Goal: Task Accomplishment & Management: Use online tool/utility

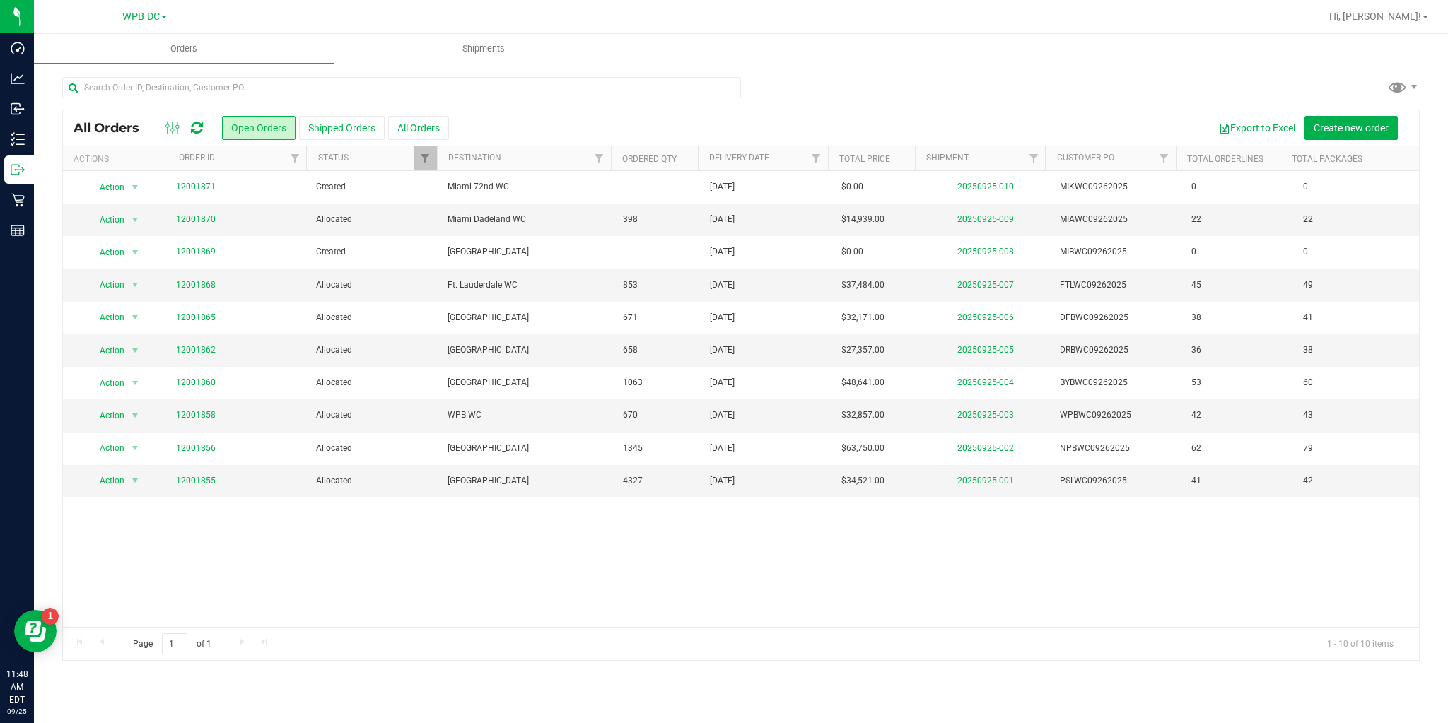
click at [197, 127] on icon at bounding box center [197, 128] width 12 height 14
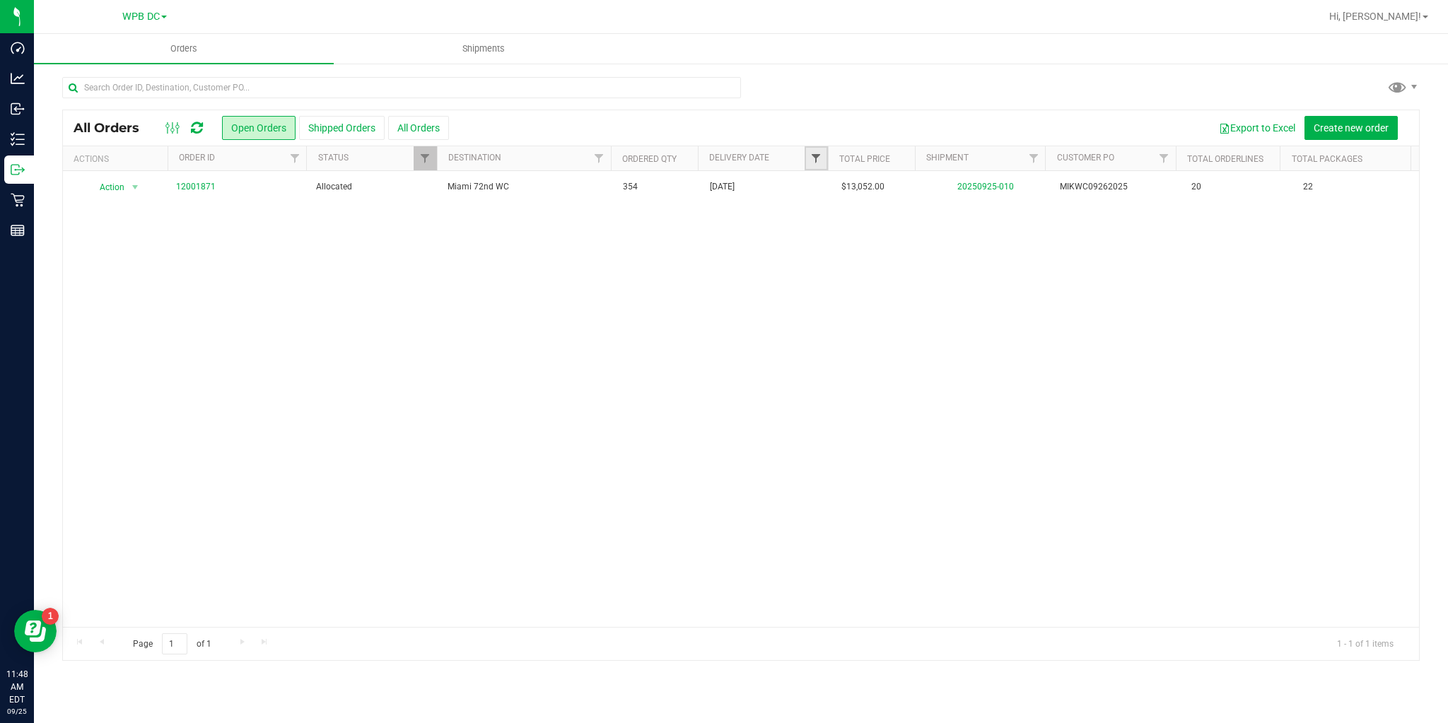
click at [813, 162] on span "Filter" at bounding box center [815, 158] width 11 height 11
click at [943, 244] on span "select" at bounding box center [947, 243] width 11 height 11
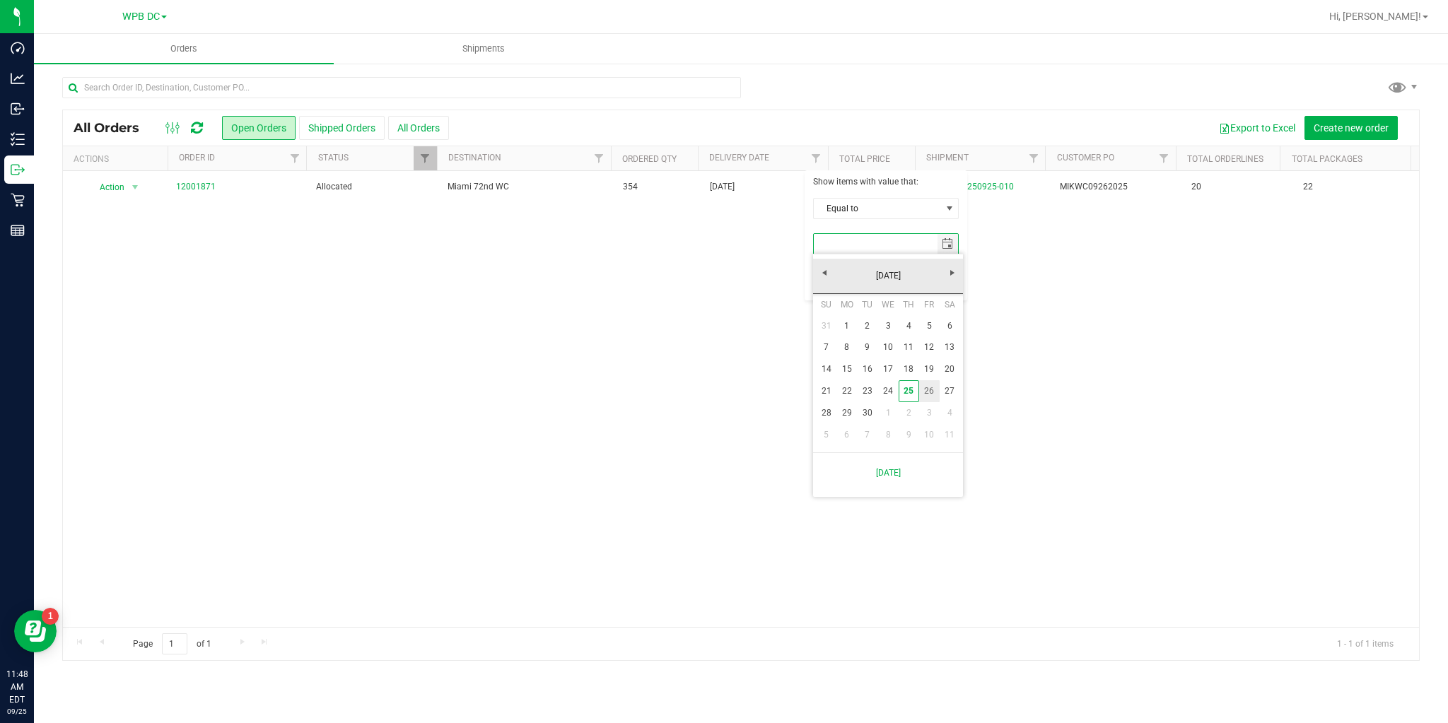
click at [926, 390] on link "26" at bounding box center [929, 391] width 21 height 22
type input "[DATE]"
click at [858, 269] on button "Filter" at bounding box center [847, 280] width 68 height 31
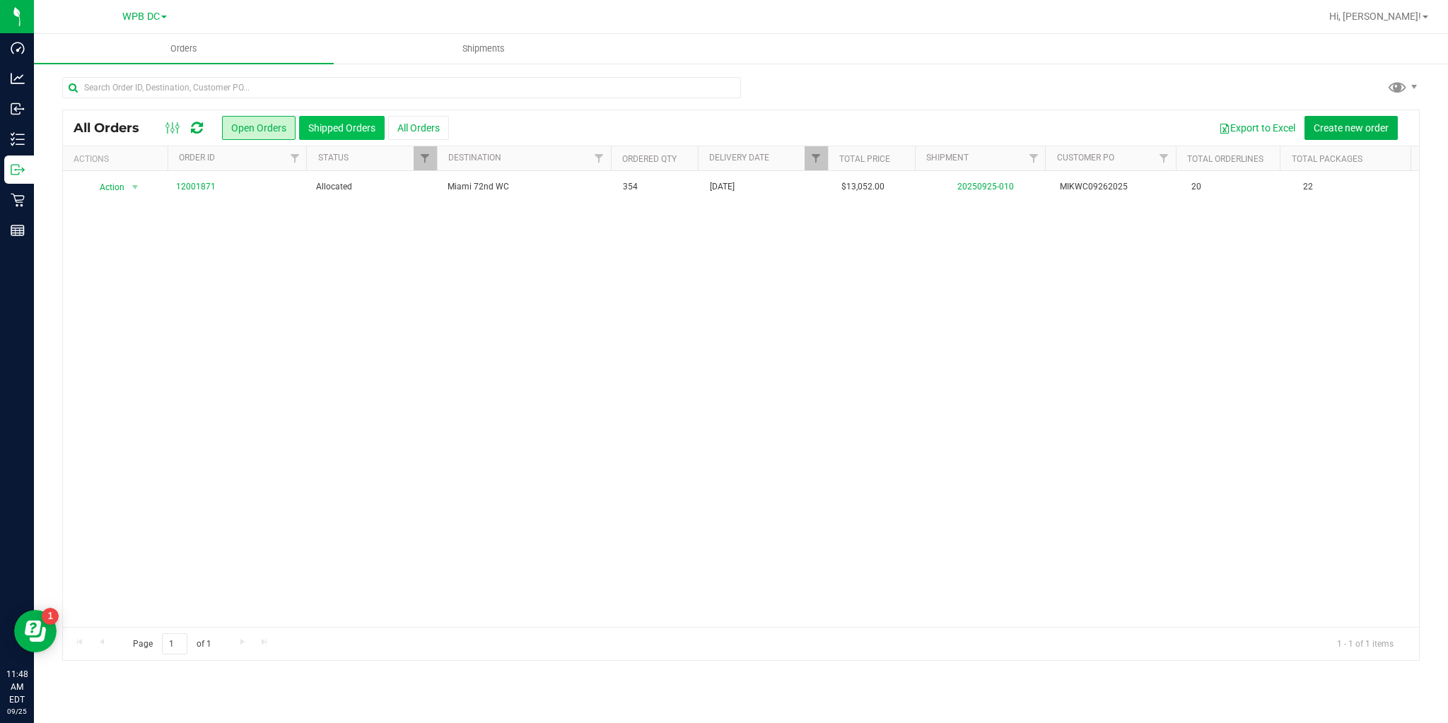
click at [341, 122] on button "Shipped Orders" at bounding box center [342, 128] width 86 height 24
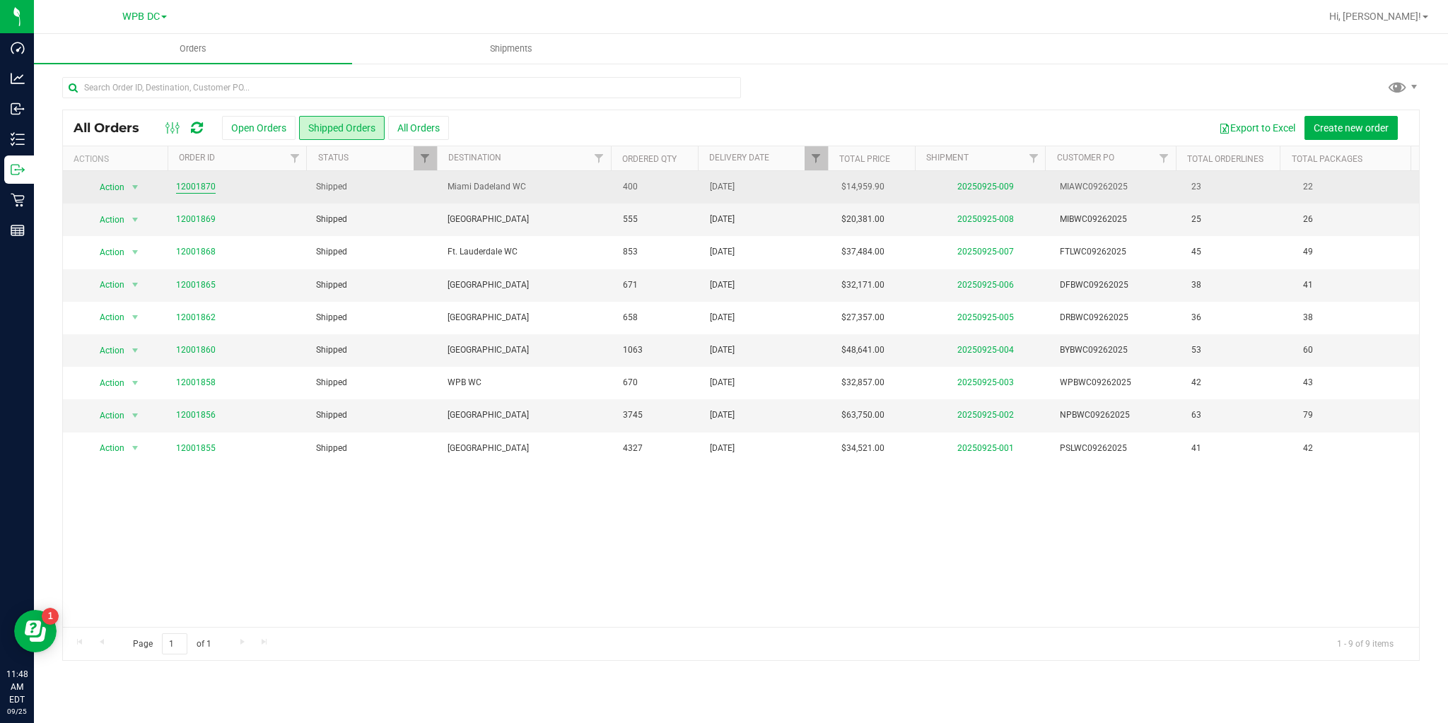
click at [204, 185] on link "12001870" at bounding box center [196, 186] width 40 height 13
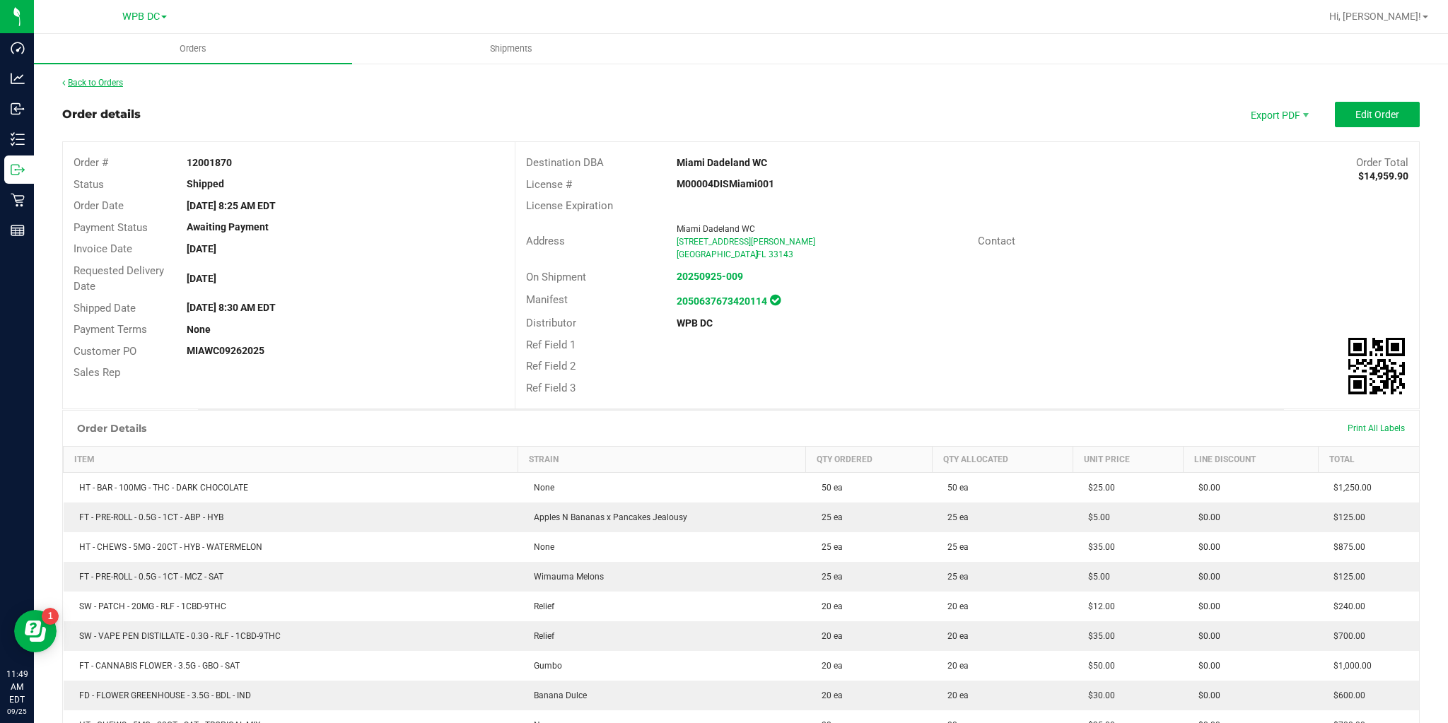
click at [105, 83] on link "Back to Orders" at bounding box center [92, 83] width 61 height 10
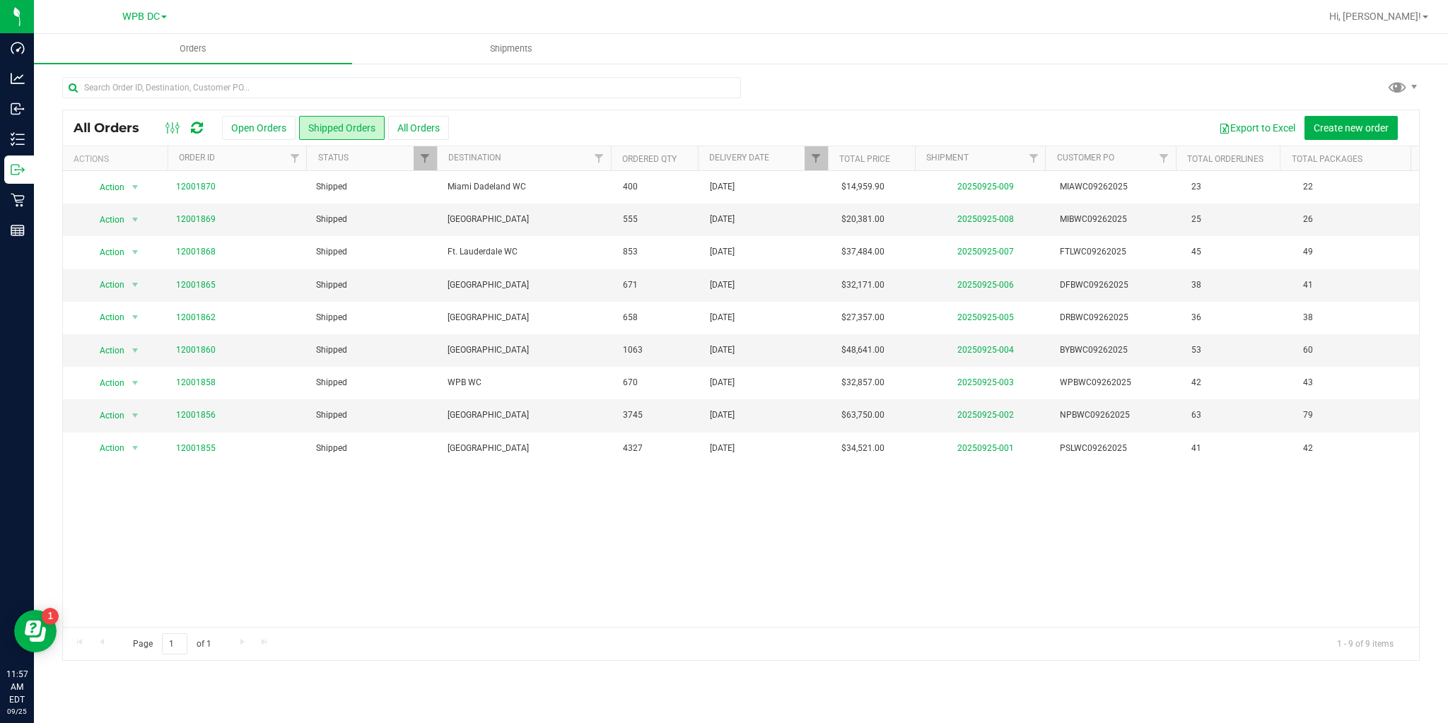
click at [199, 126] on icon at bounding box center [197, 128] width 12 height 14
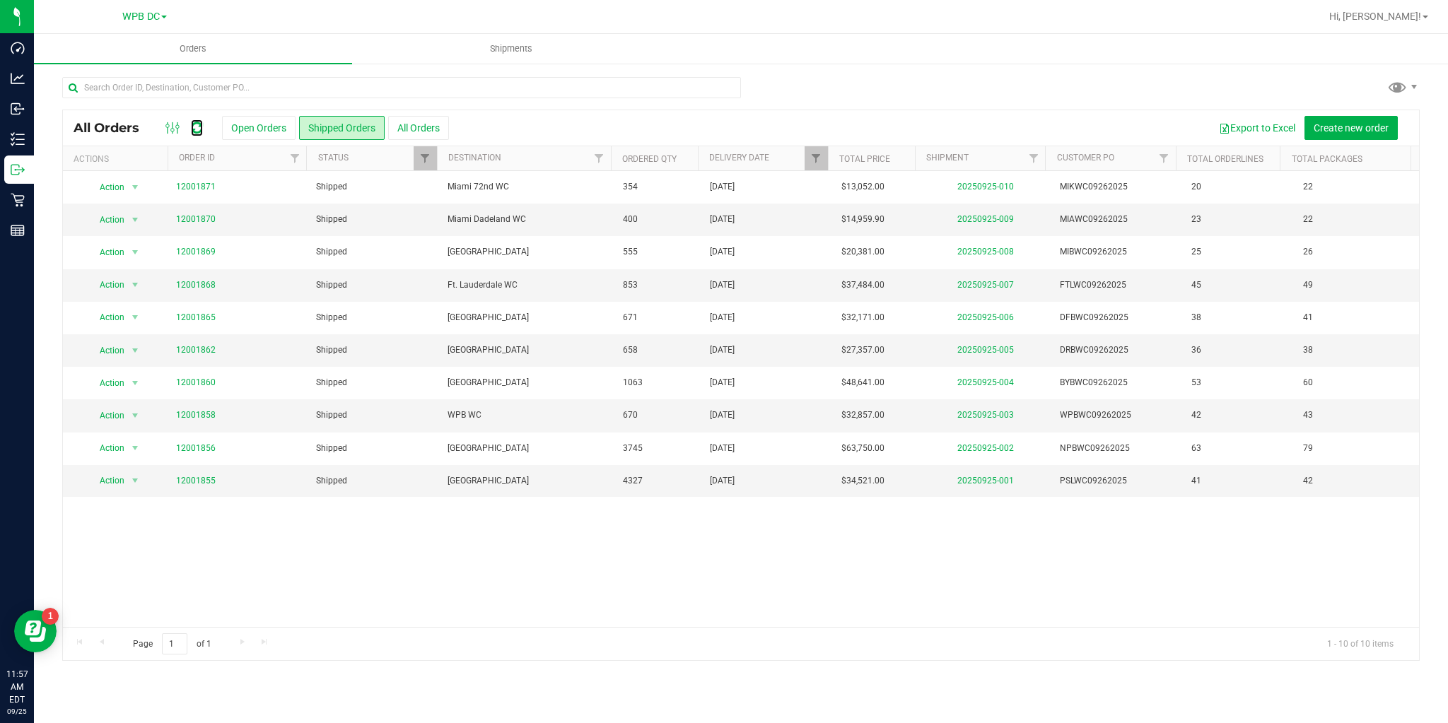
click at [199, 126] on icon at bounding box center [197, 128] width 12 height 14
click at [1247, 124] on button "Export to Excel" at bounding box center [1257, 128] width 95 height 24
